Goal: Check status: Check status

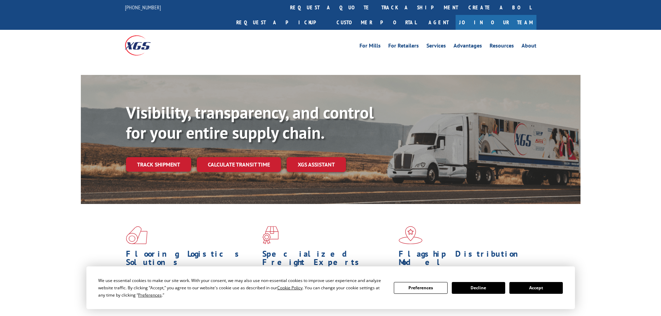
click at [539, 292] on button "Accept" at bounding box center [536, 288] width 53 height 12
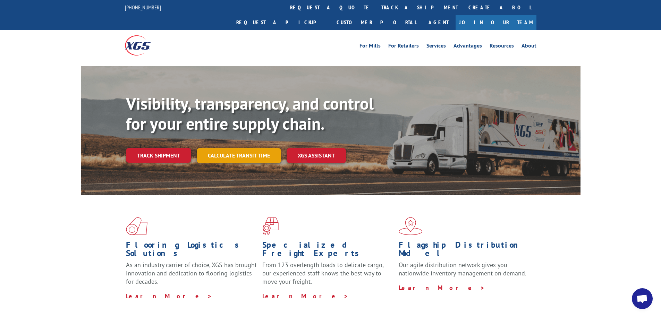
click at [207, 148] on link "Calculate transit time" at bounding box center [239, 155] width 84 height 15
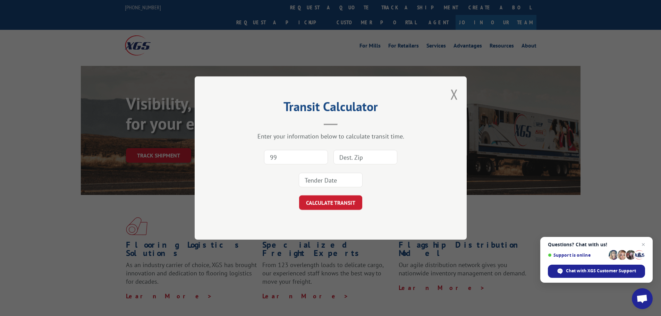
type input "9"
click at [452, 90] on button "Close modal" at bounding box center [455, 94] width 8 height 18
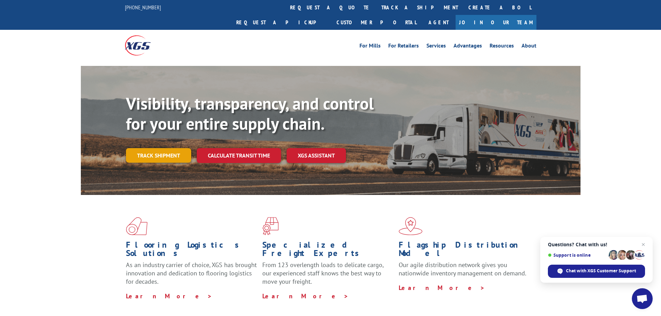
click at [174, 148] on link "Track shipment" at bounding box center [158, 155] width 65 height 15
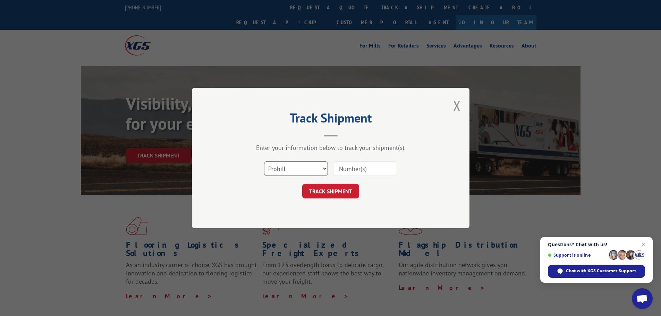
click at [277, 163] on select "Select category... Probill BOL PO" at bounding box center [296, 168] width 64 height 15
select select "po"
click at [264, 161] on select "Select category... Probill BOL PO" at bounding box center [296, 168] width 64 height 15
click at [373, 169] on input at bounding box center [365, 168] width 64 height 15
paste input "35536452"
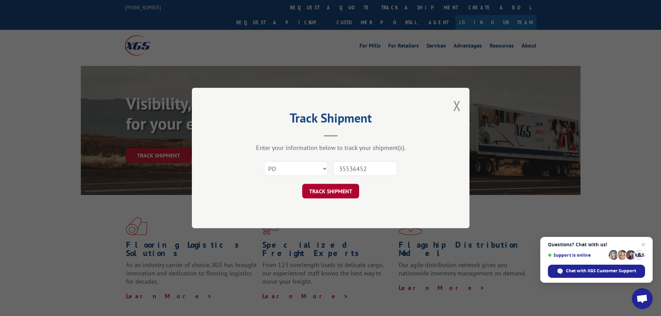
type input "35536452"
click at [347, 190] on button "TRACK SHIPMENT" at bounding box center [330, 191] width 57 height 15
